Goal: Task Accomplishment & Management: Complete application form

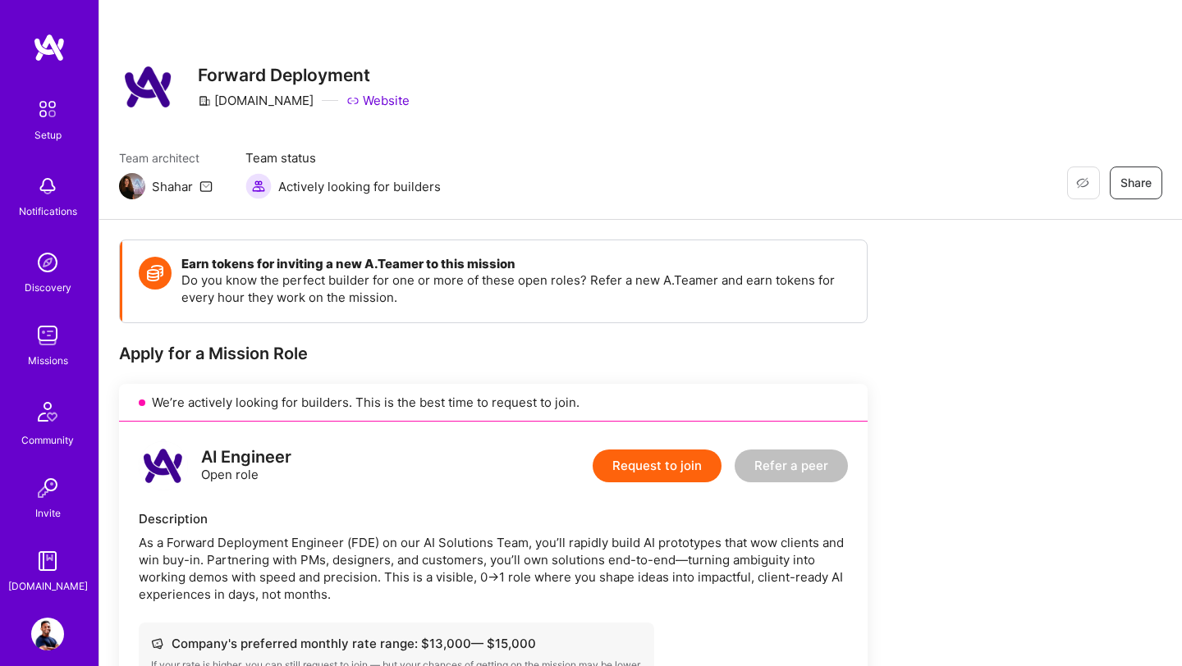
click at [670, 476] on button "Request to join" at bounding box center [657, 466] width 129 height 33
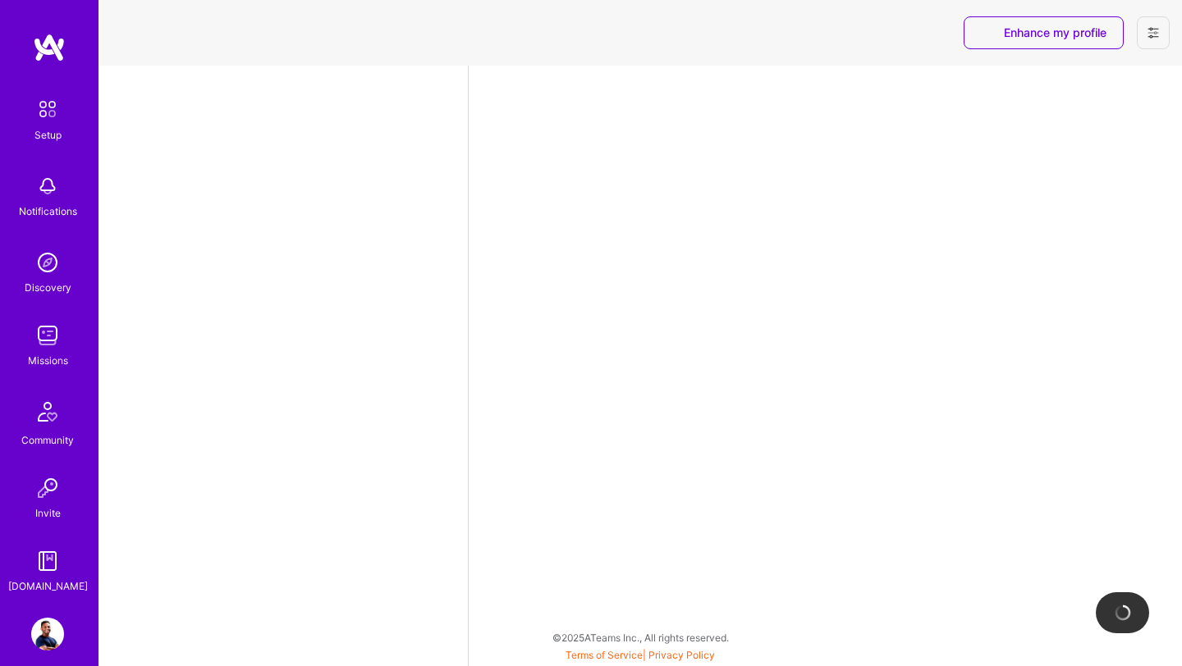
select select "US"
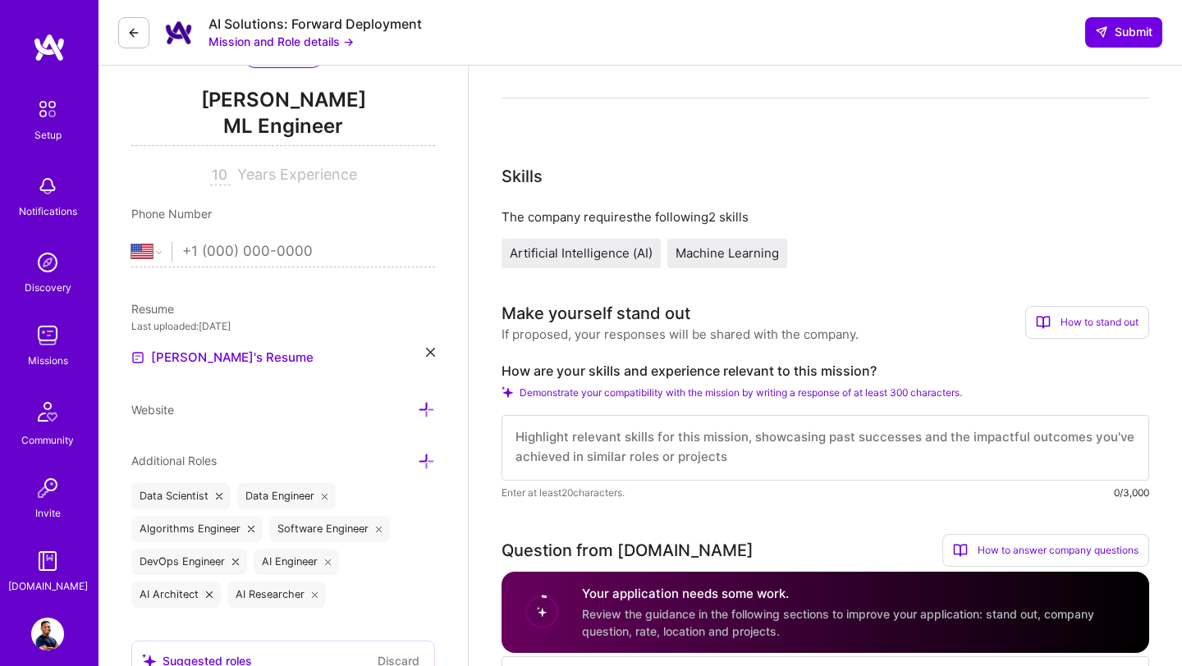
scroll to position [108, 0]
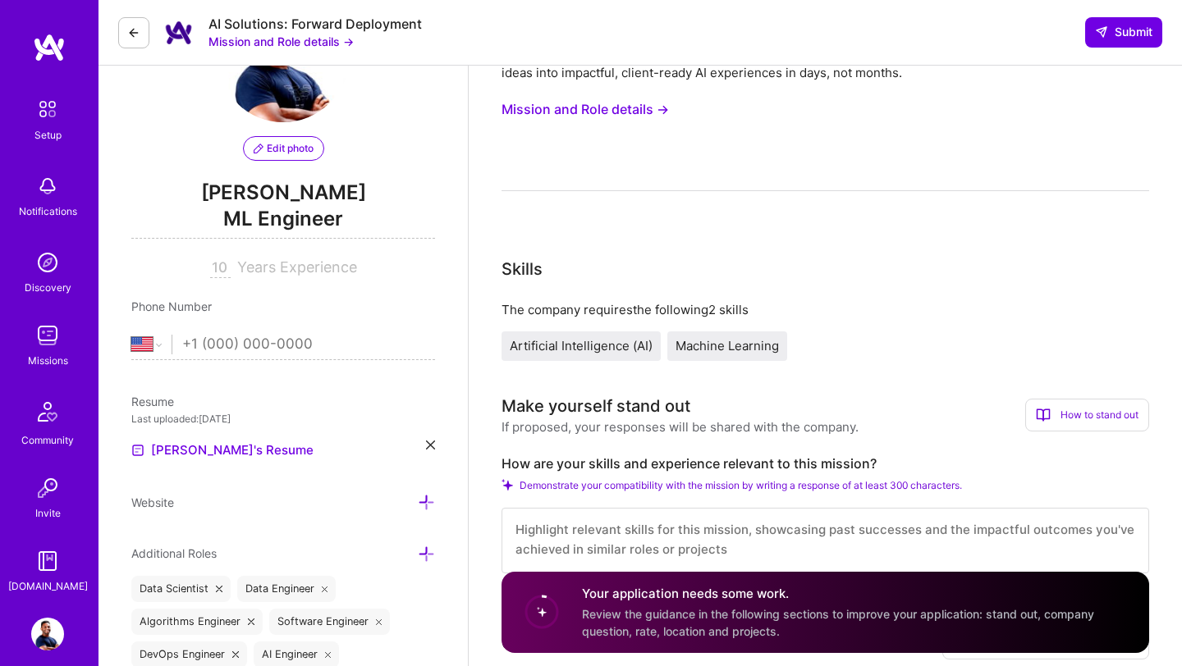
click at [50, 48] on img at bounding box center [49, 48] width 33 height 30
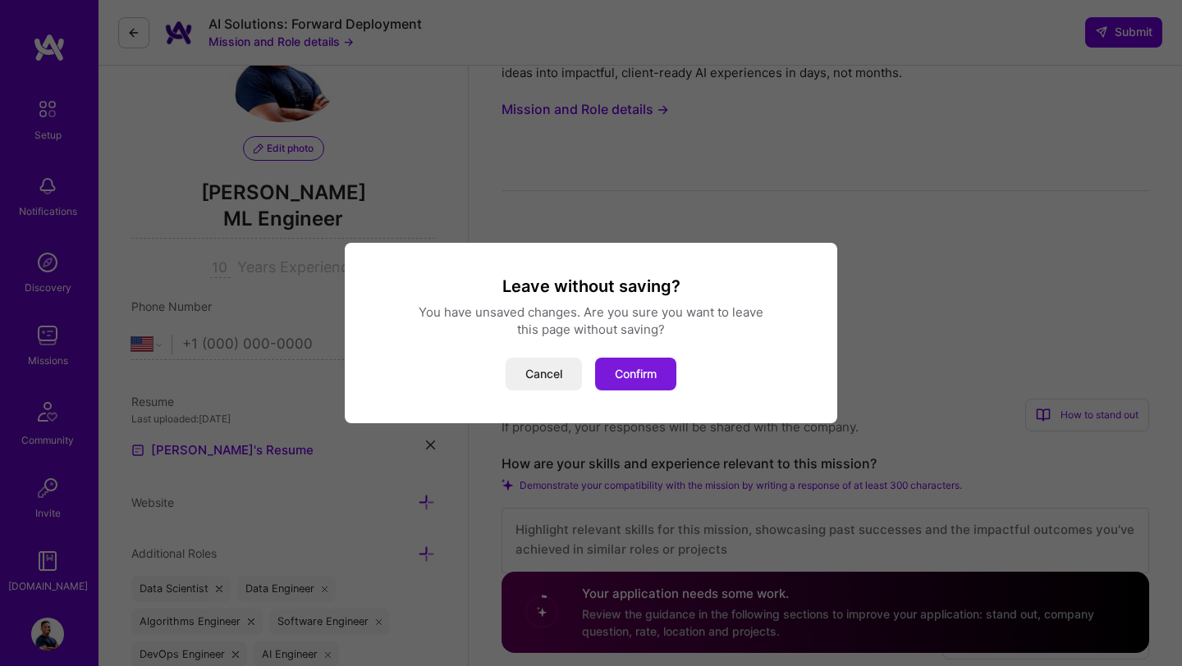
click at [632, 374] on button "Confirm" at bounding box center [635, 374] width 81 height 33
